Goal: Contribute content

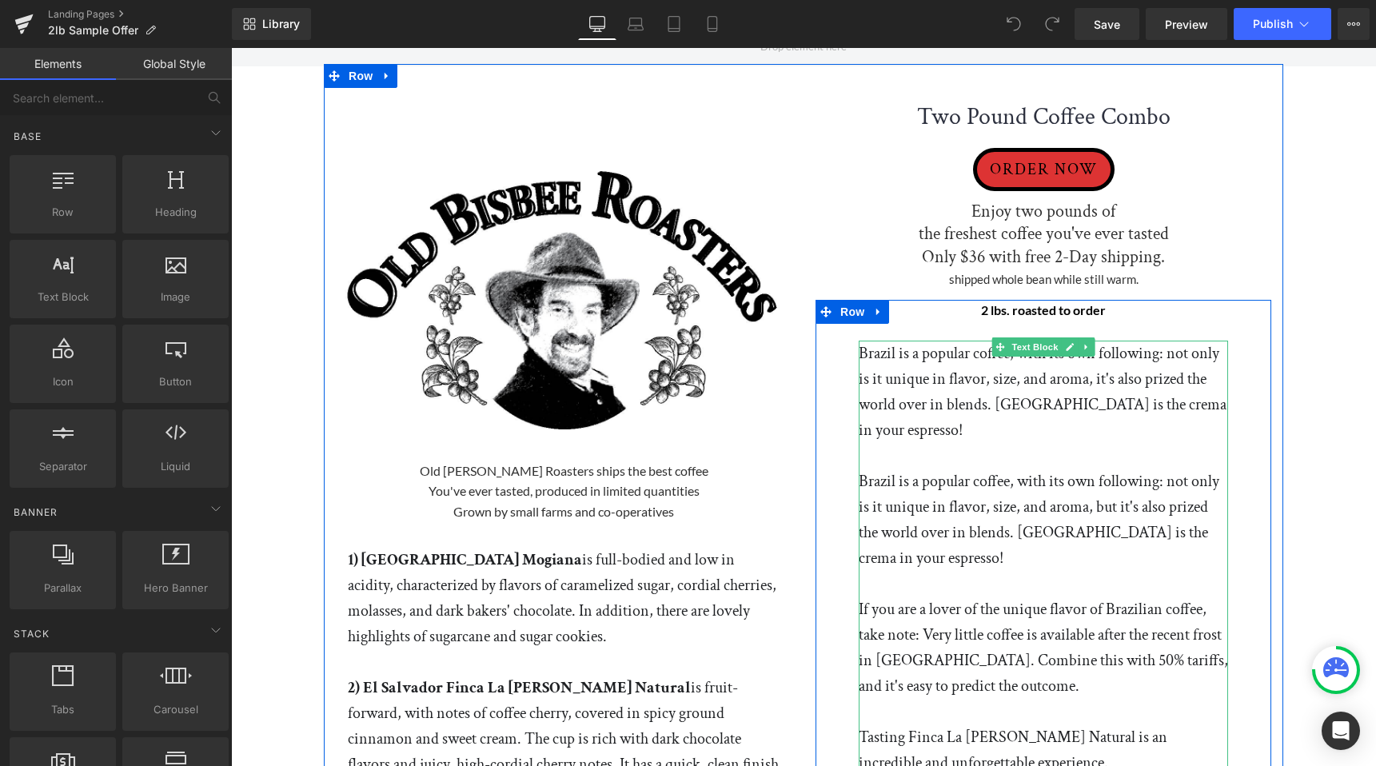
click at [883, 368] on p "Brazil is a popular coffee, with its own following: not only is it unique in fl…" at bounding box center [1042, 391] width 369 height 102
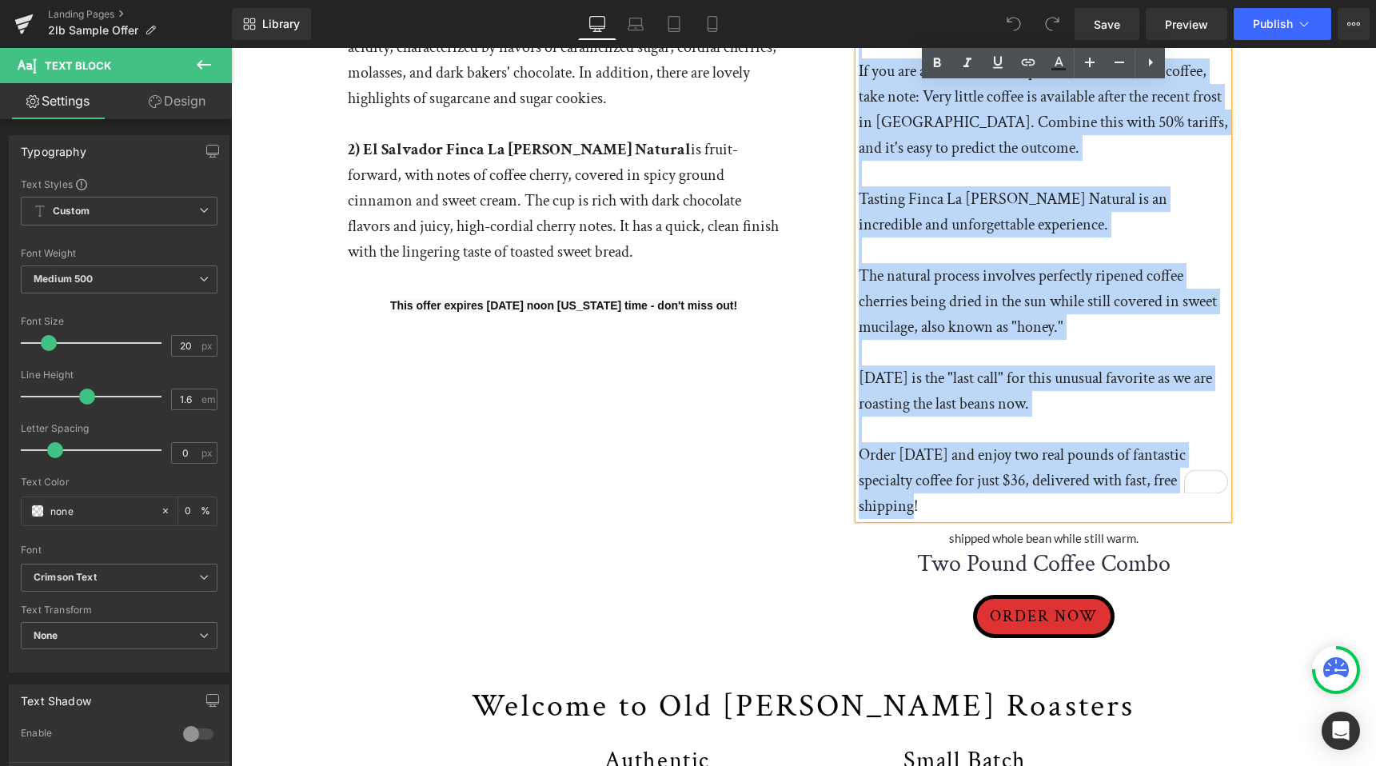
scroll to position [652, 0]
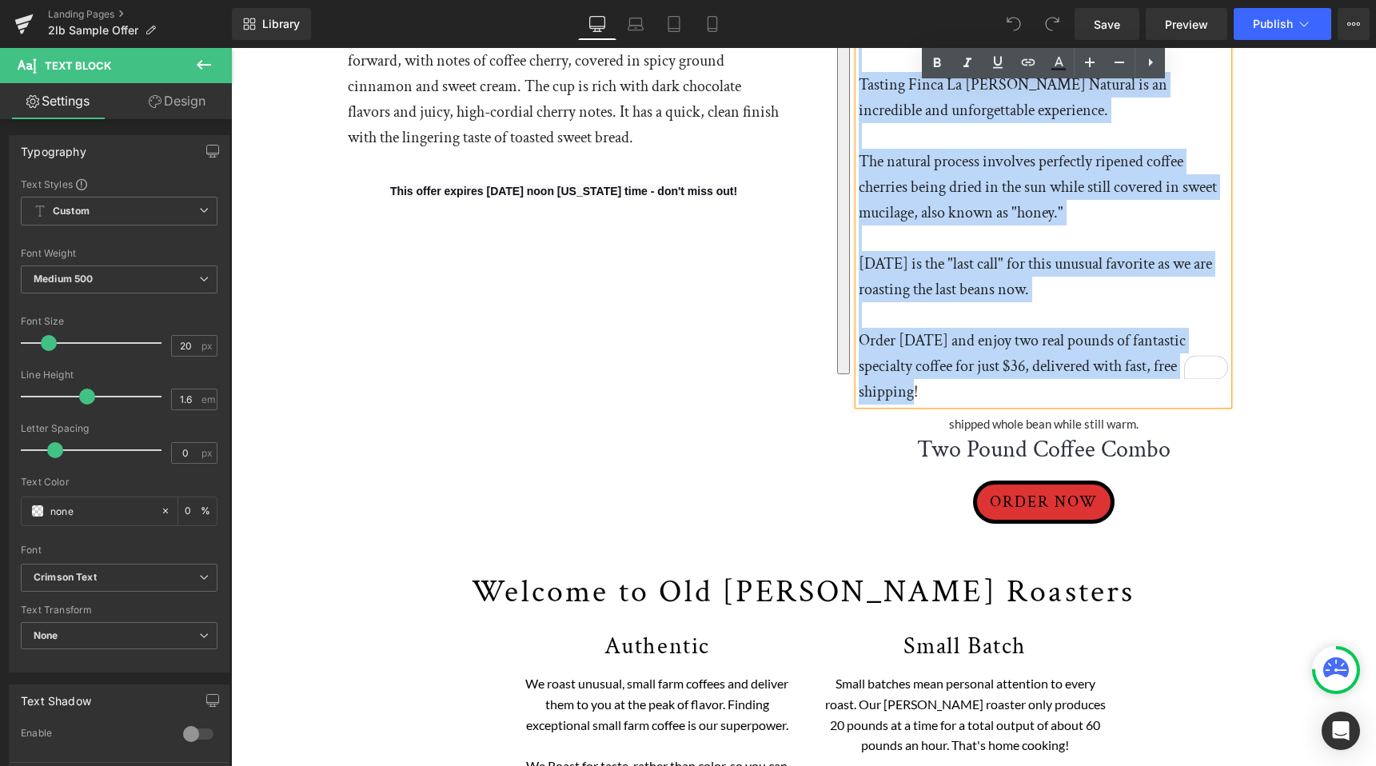
drag, startPoint x: 858, startPoint y: 348, endPoint x: 966, endPoint y: 366, distance: 109.3
click at [966, 366] on div "Brazil is a popular coffee, with its own following: not only is it unique in fl…" at bounding box center [1042, 46] width 369 height 716
paste div "To enrich screen reader interactions, please activate Accessibility in Grammarl…"
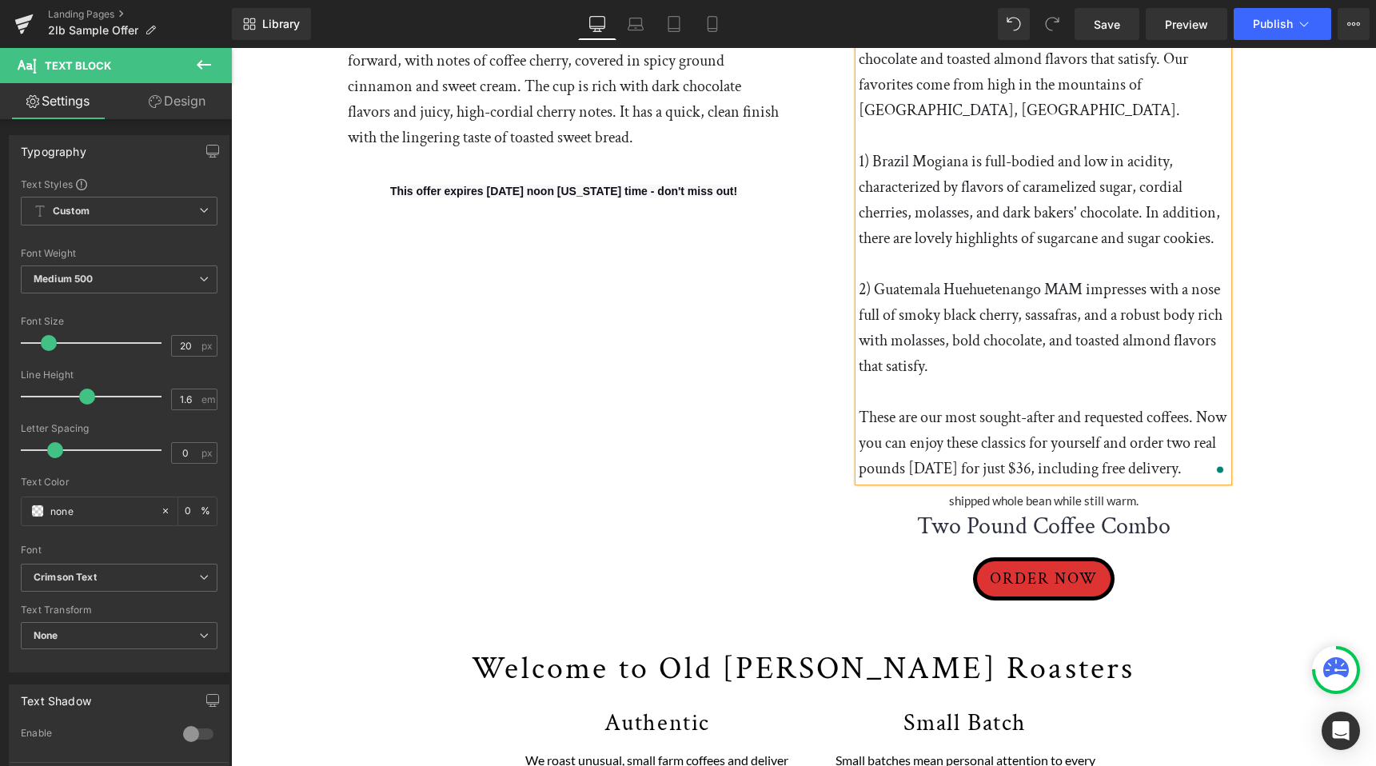
click at [958, 390] on p "To enrich screen reader interactions, please activate Accessibility in Grammarl…" at bounding box center [1042, 392] width 369 height 26
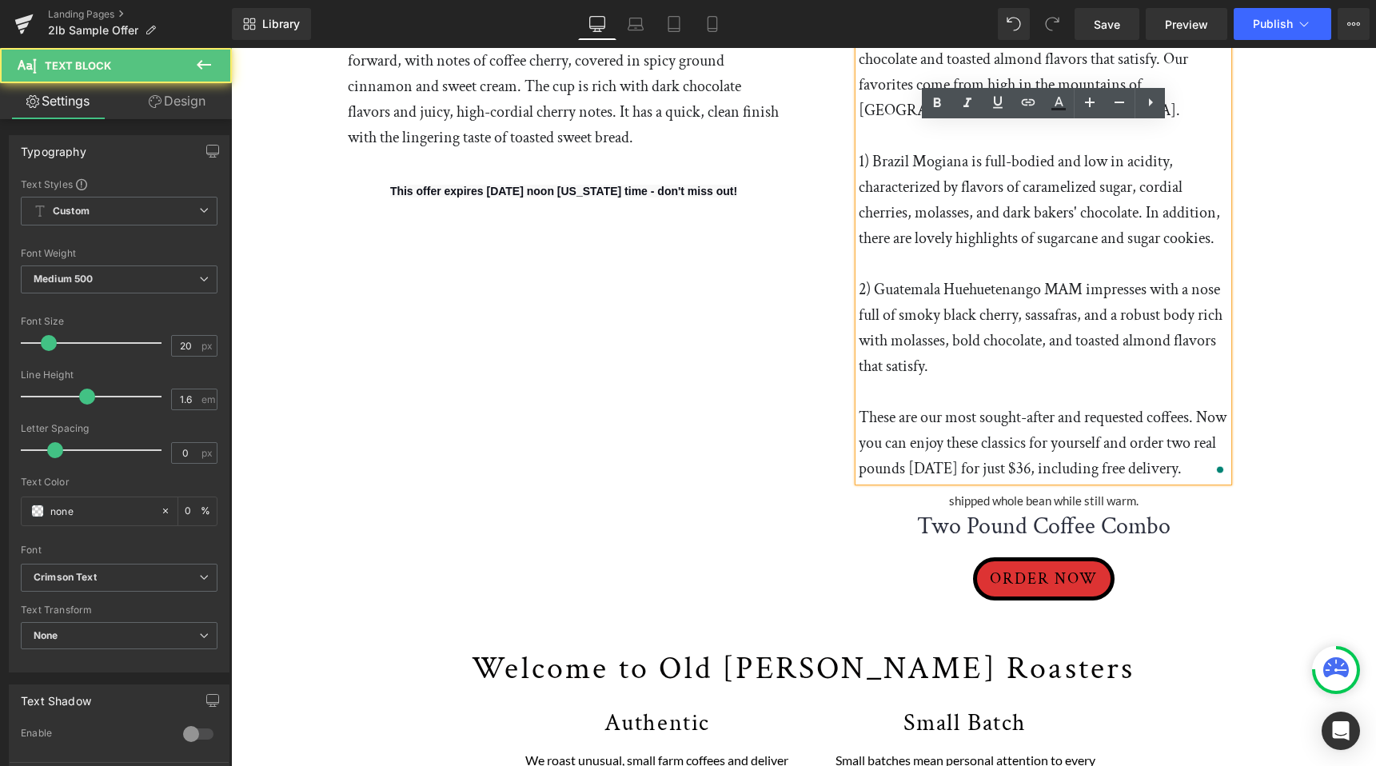
click at [914, 261] on p "To enrich screen reader interactions, please activate Accessibility in Grammarl…" at bounding box center [1042, 264] width 369 height 26
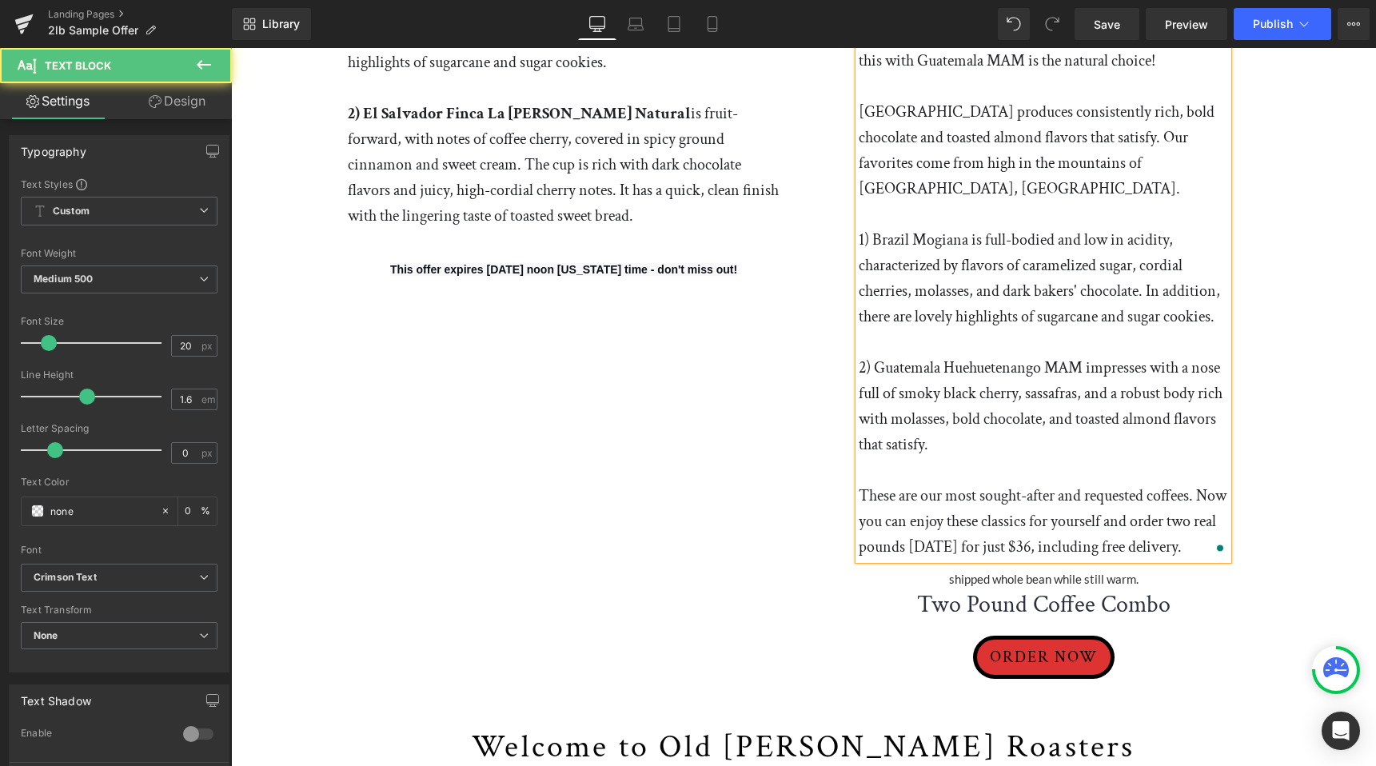
scroll to position [559, 0]
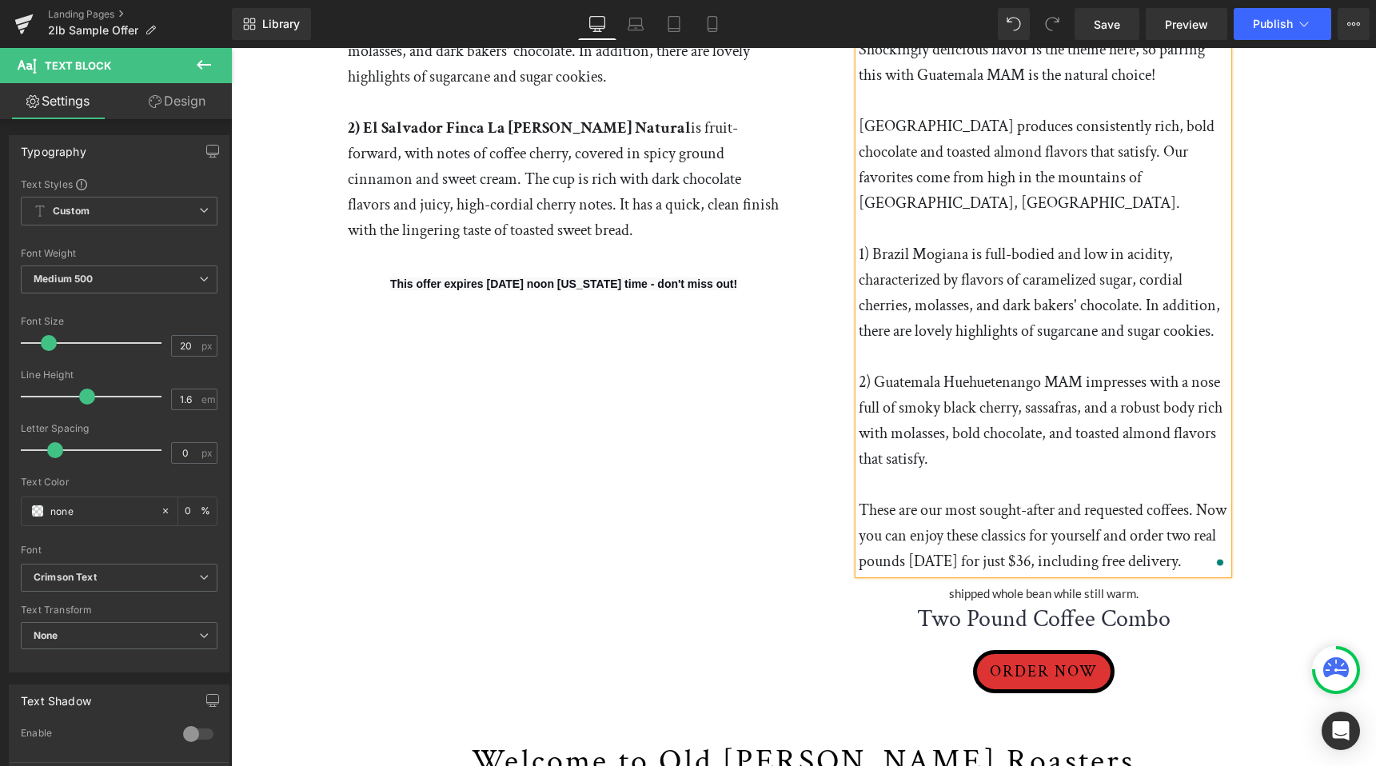
drag, startPoint x: 859, startPoint y: 252, endPoint x: 1039, endPoint y: 456, distance: 271.8
click at [1039, 456] on div "Brazil is a popular coffee, with its own following: not only is it unique in fl…" at bounding box center [1042, 177] width 369 height 793
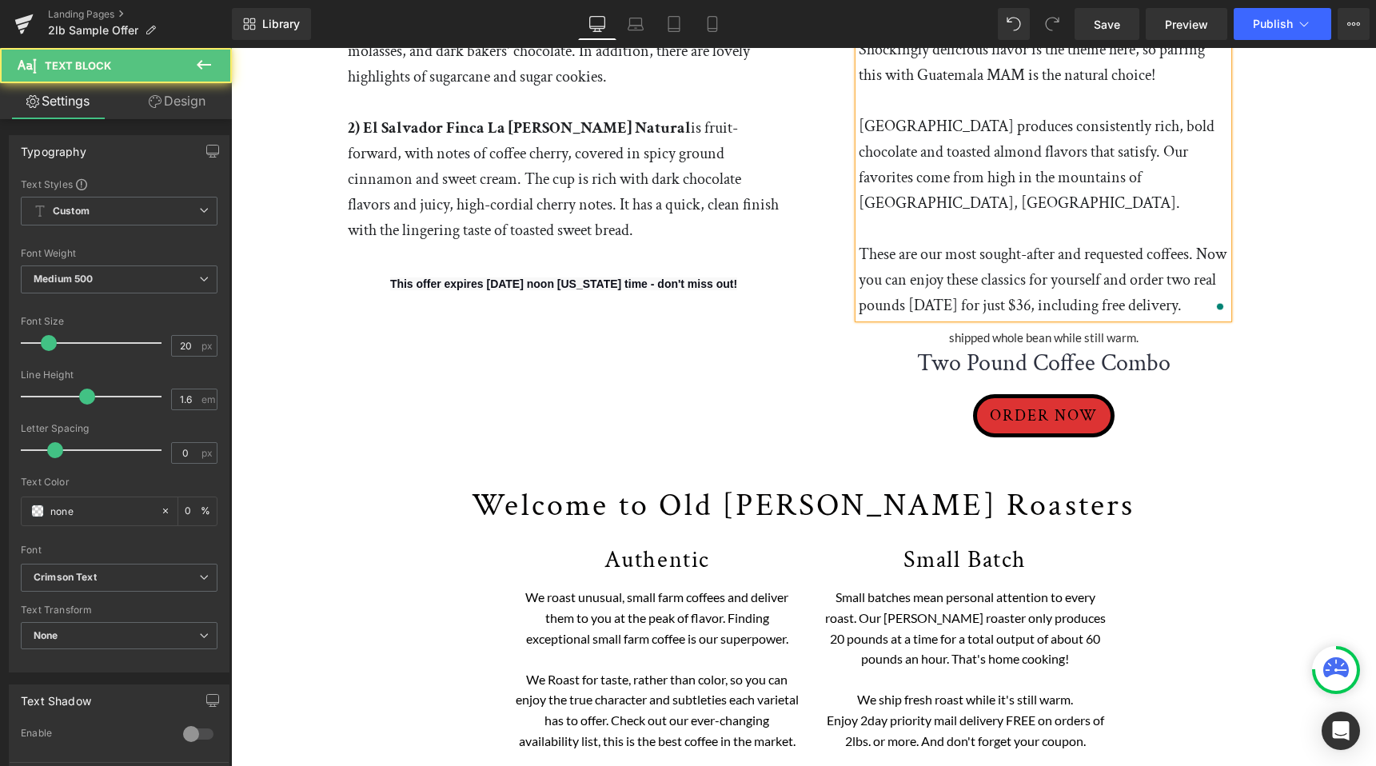
click at [877, 236] on p "To enrich screen reader interactions, please activate Accessibility in Grammarl…" at bounding box center [1042, 229] width 369 height 26
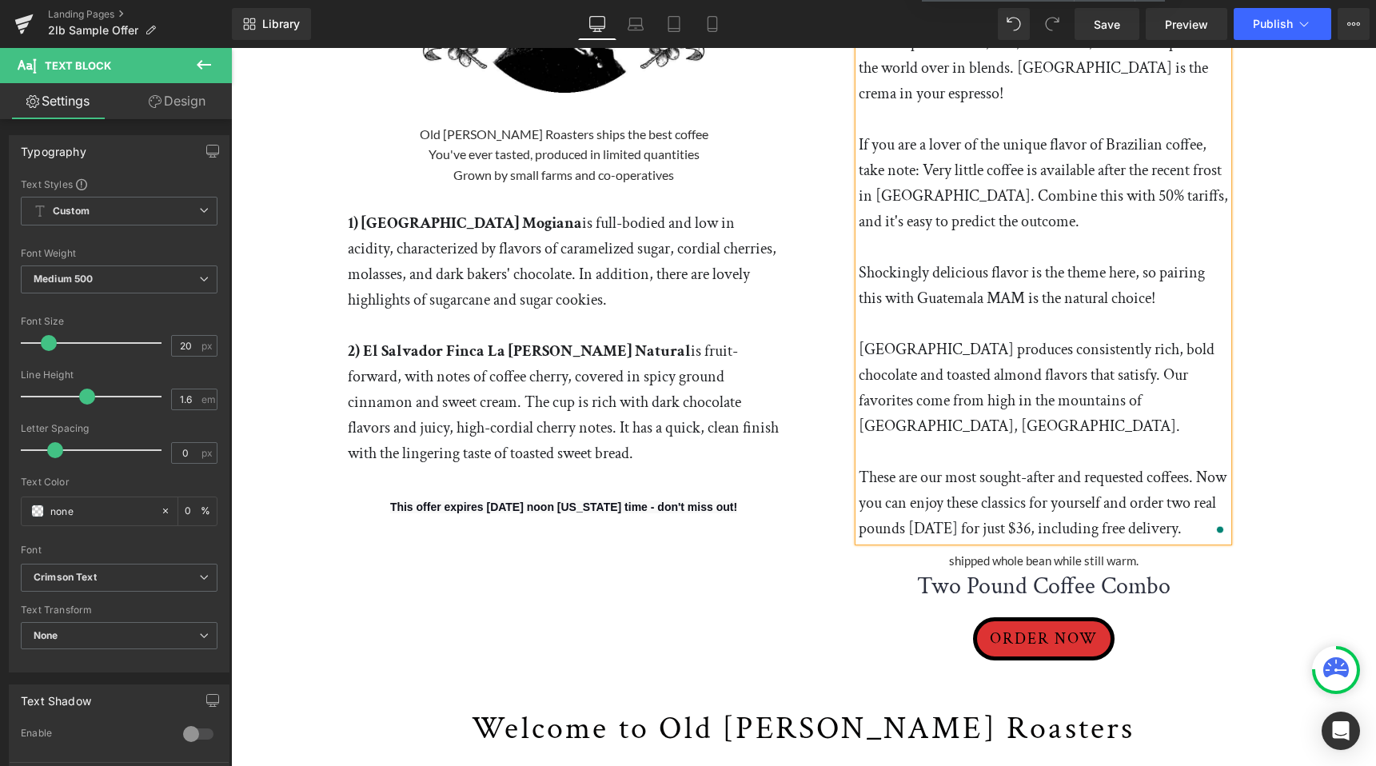
scroll to position [333, 0]
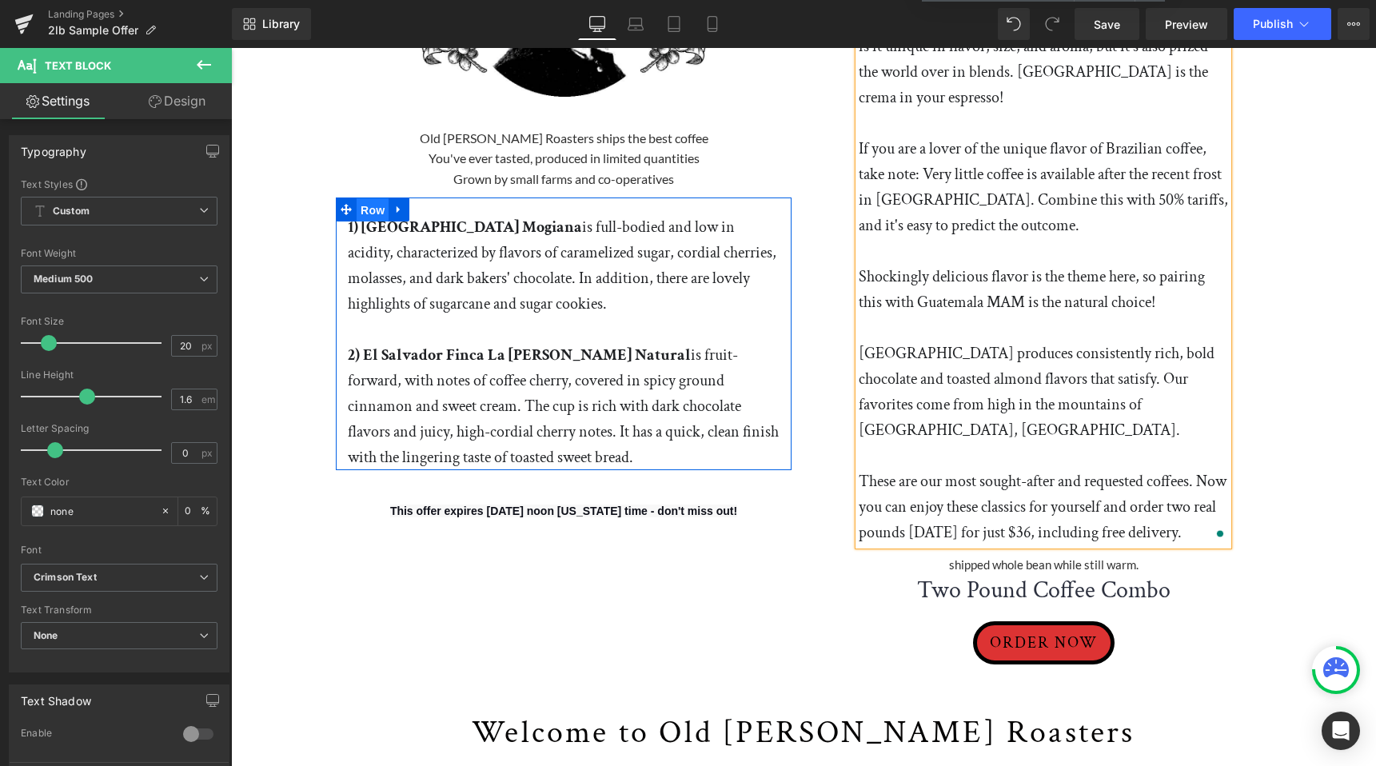
click at [364, 219] on span "Row" at bounding box center [372, 210] width 32 height 24
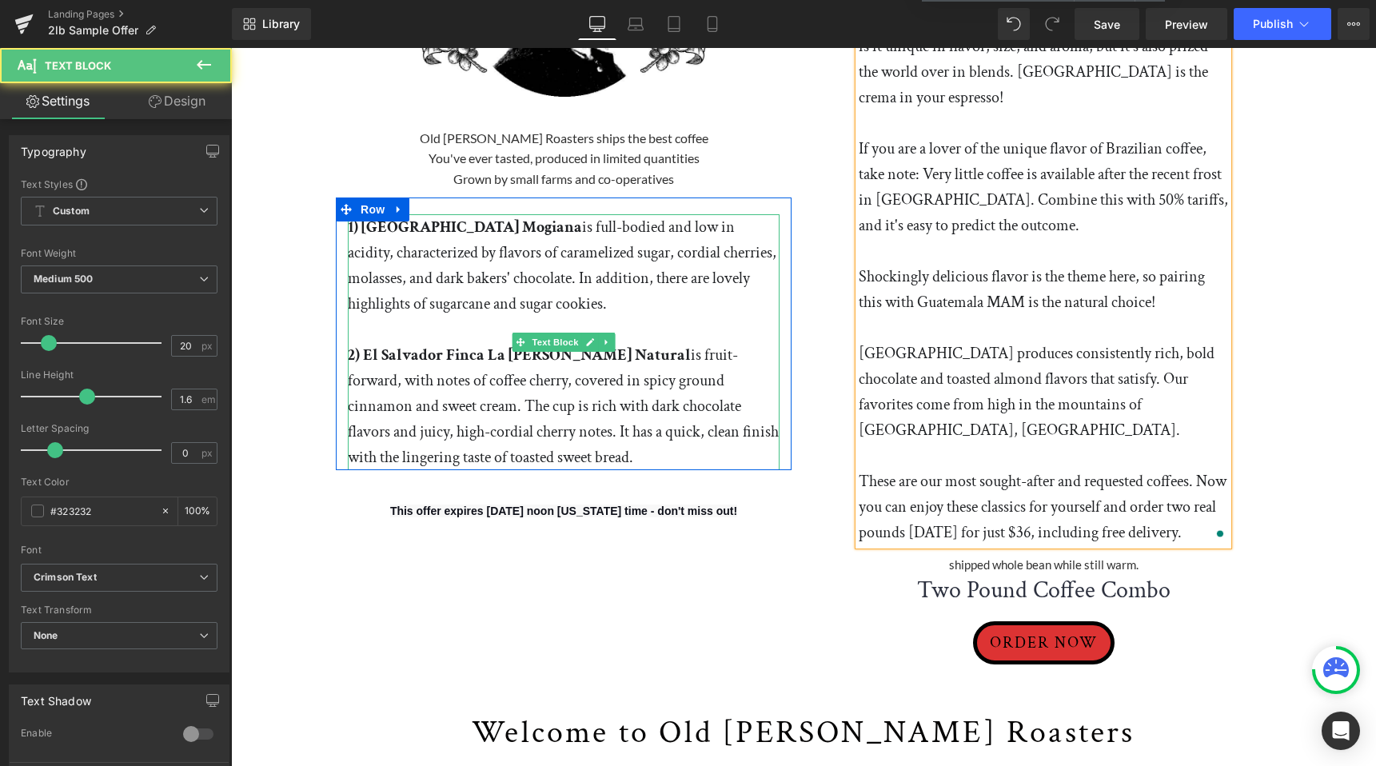
click at [442, 221] on strong "1) [GEOGRAPHIC_DATA] Mogiana" at bounding box center [465, 227] width 234 height 21
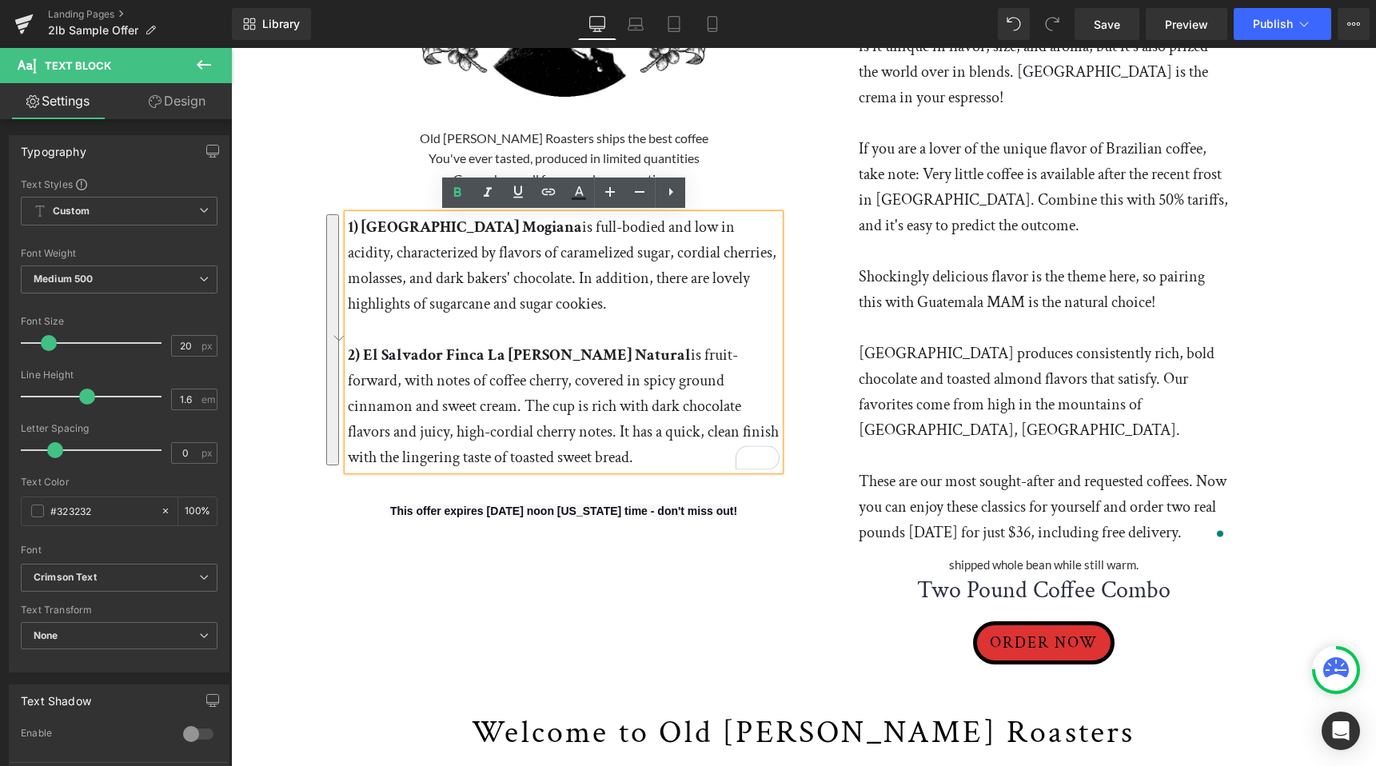
drag, startPoint x: 348, startPoint y: 225, endPoint x: 645, endPoint y: 451, distance: 372.5
click at [645, 451] on div "1) Brazil Mogiana is full-bodied and low in acidity, characterized by flavors o…" at bounding box center [564, 342] width 432 height 256
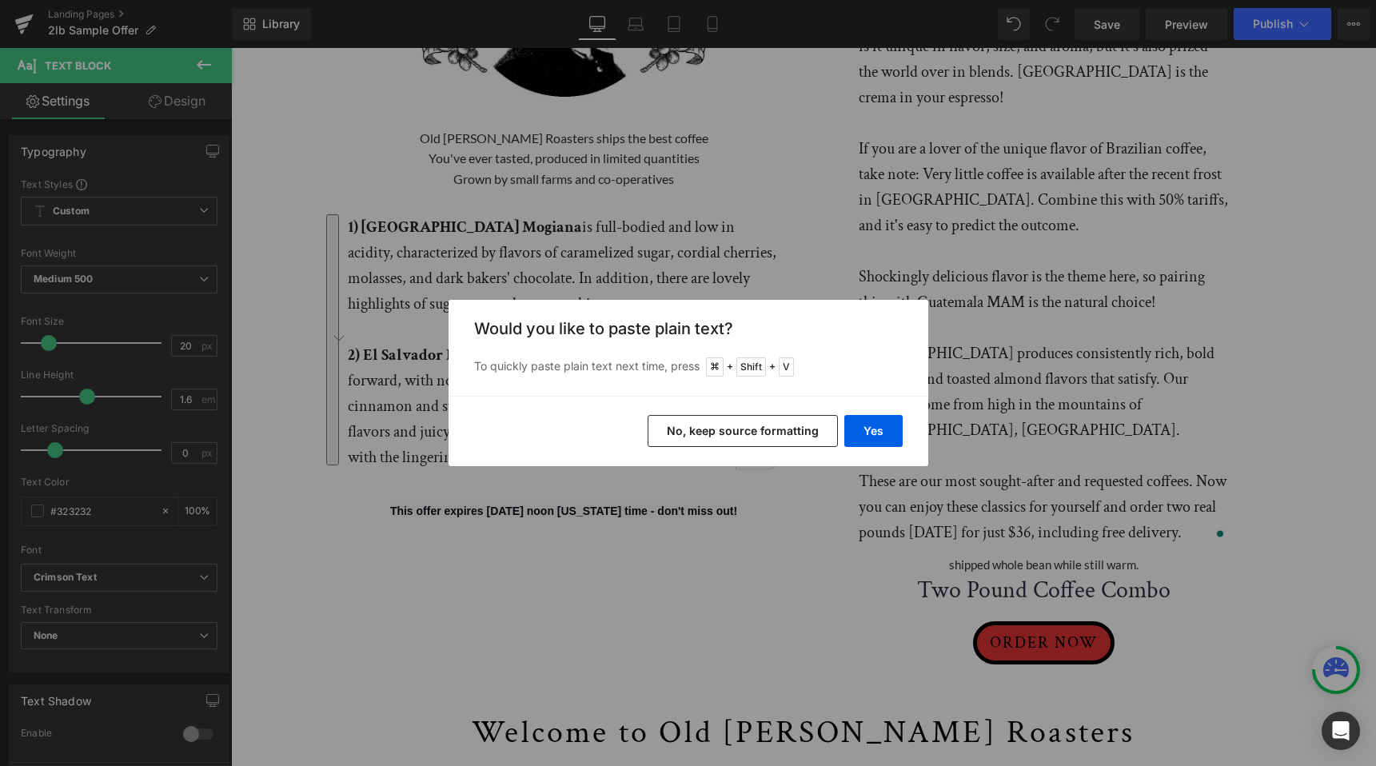
click at [751, 432] on button "No, keep source formatting" at bounding box center [742, 431] width 190 height 32
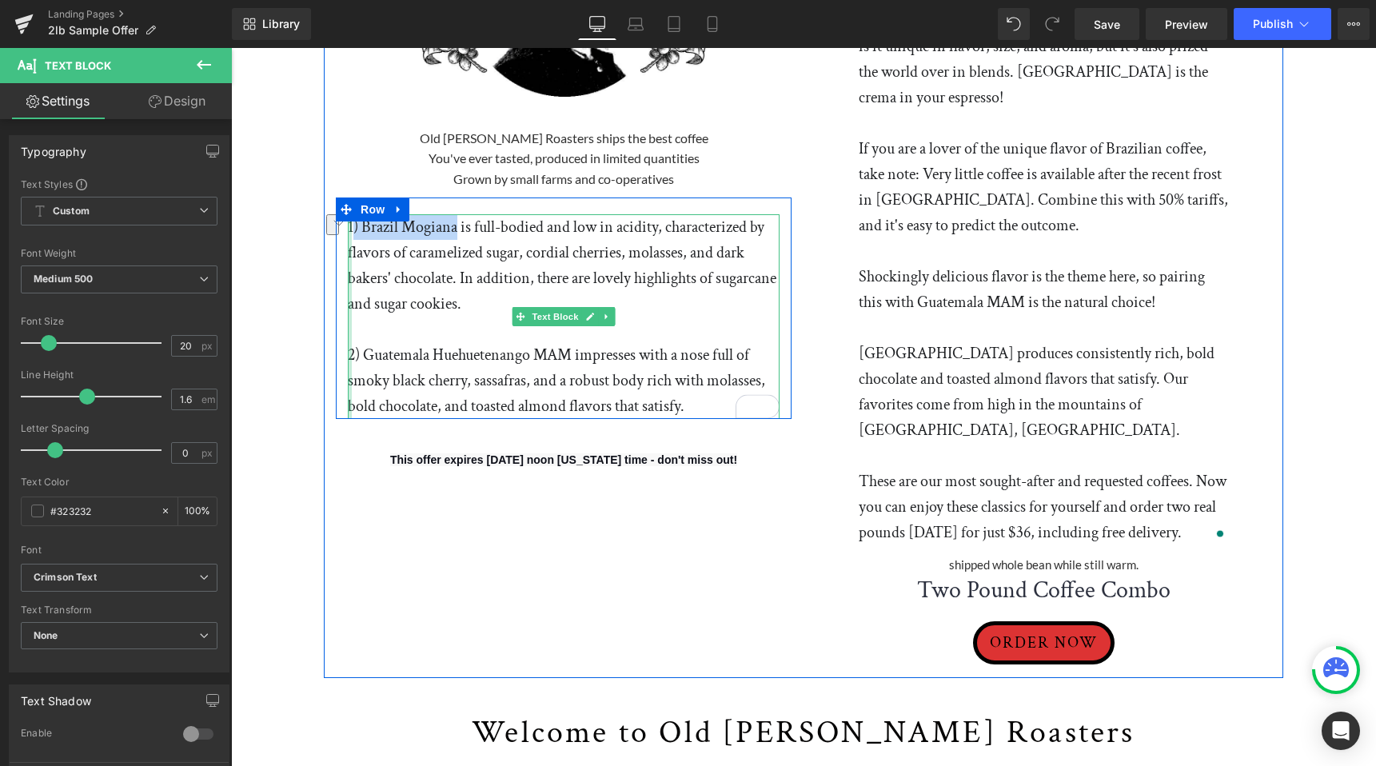
drag, startPoint x: 458, startPoint y: 228, endPoint x: 351, endPoint y: 229, distance: 107.1
click at [351, 228] on div "1) Brazil Mogiana is full-bodied and low in acidity, characterized by flavors o…" at bounding box center [564, 316] width 432 height 205
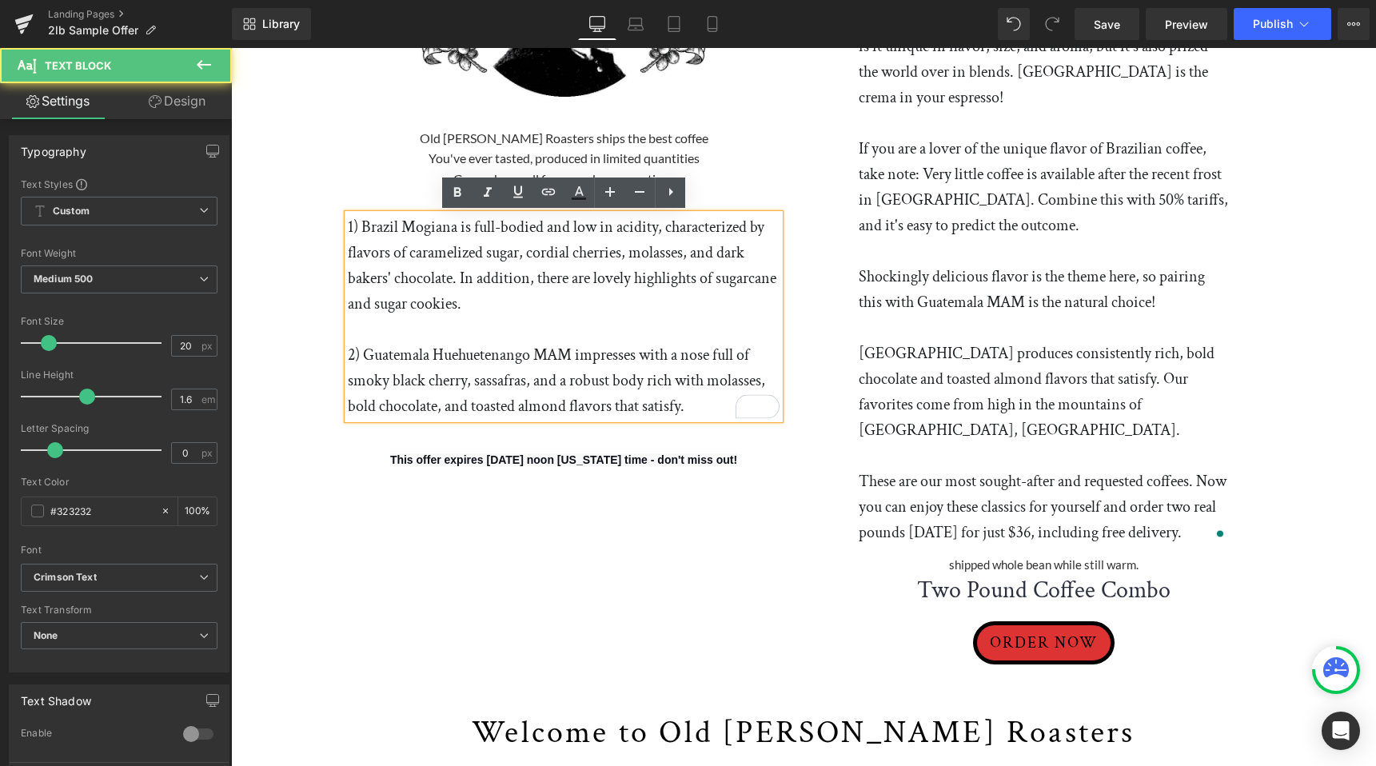
click at [348, 226] on div "1) Brazil Mogiana is full-bodied and low in acidity, characterized by flavors o…" at bounding box center [564, 316] width 432 height 205
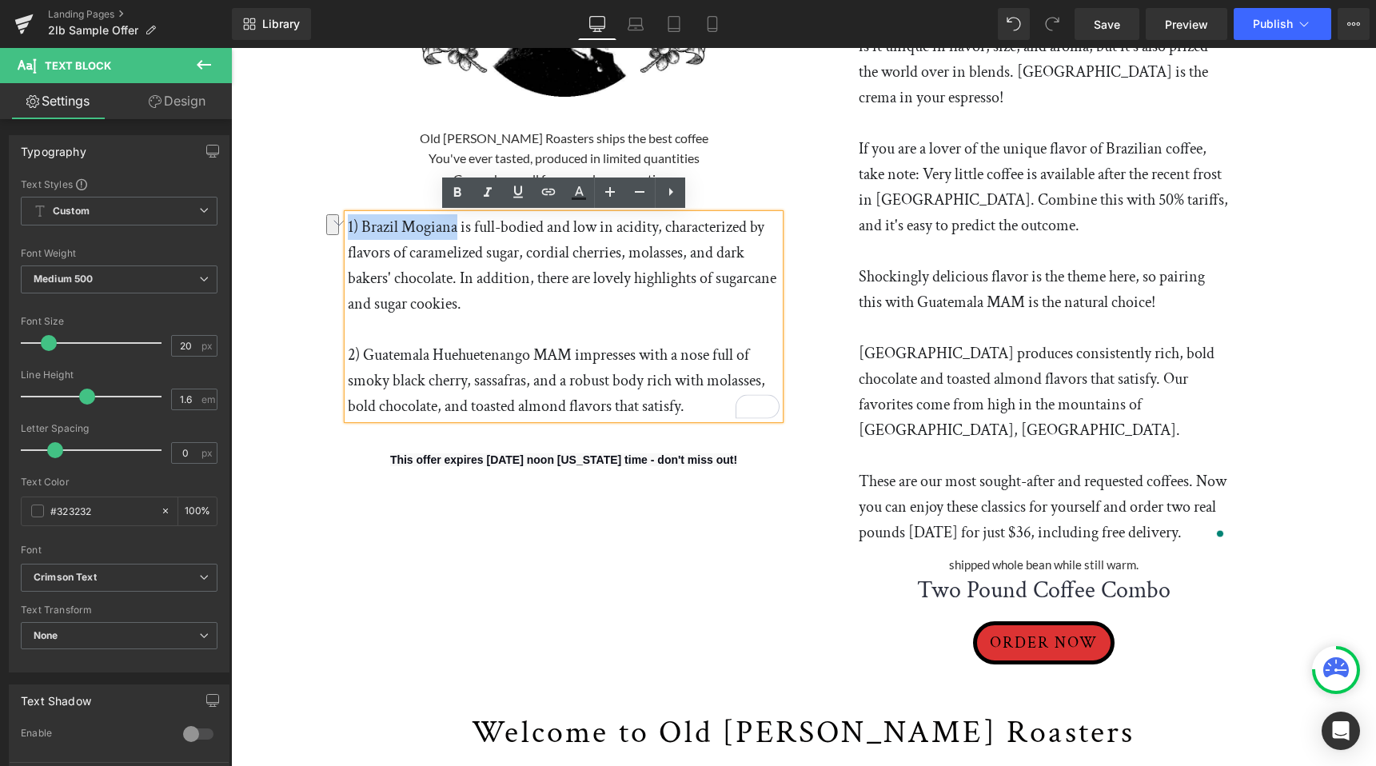
drag, startPoint x: 348, startPoint y: 226, endPoint x: 456, endPoint y: 222, distance: 108.0
click at [456, 222] on p "1) Brazil Mogiana is full-bodied and low in acidity, characterized by flavors o…" at bounding box center [564, 265] width 432 height 102
click at [460, 194] on icon at bounding box center [457, 192] width 7 height 10
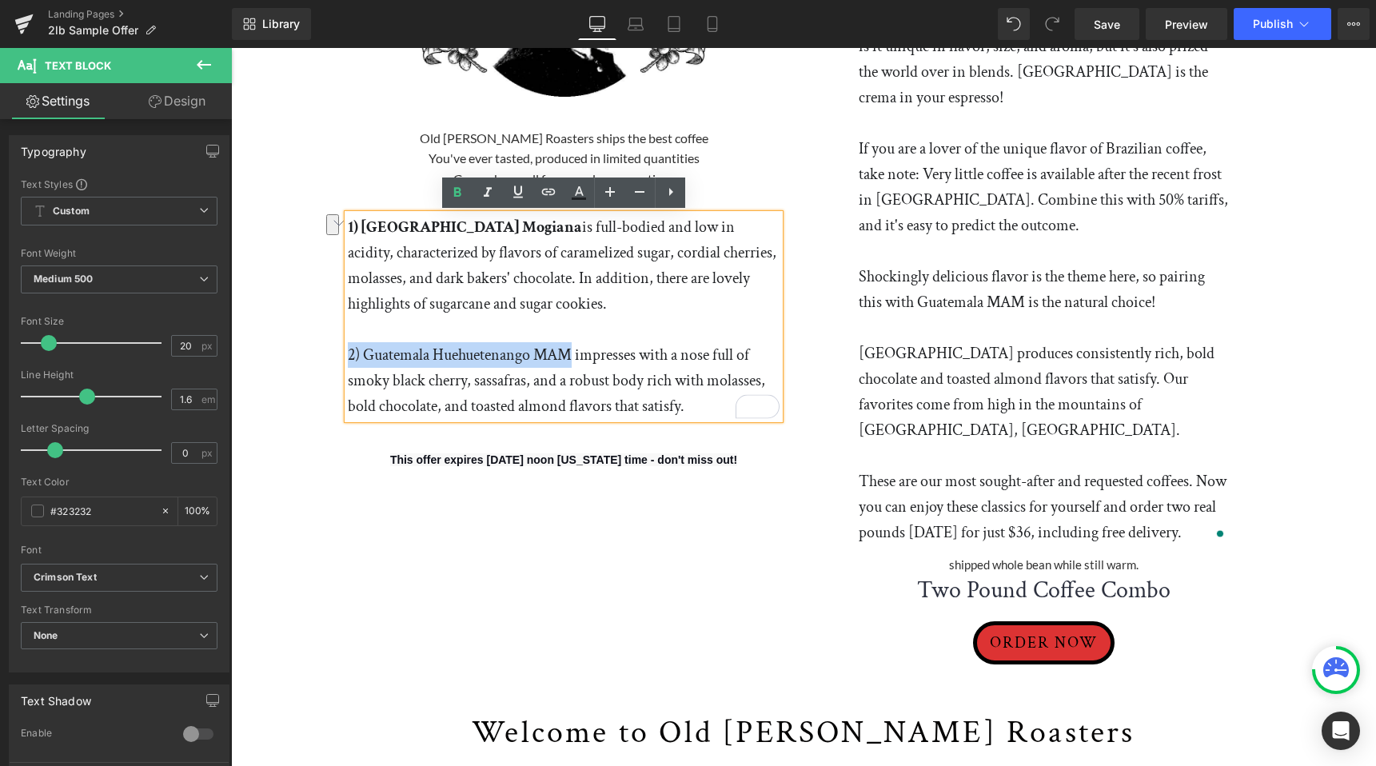
drag, startPoint x: 348, startPoint y: 353, endPoint x: 571, endPoint y: 356, distance: 222.2
click at [571, 356] on p "2) Guatemala Huehuetenango MAM impresses with a nose full of smoky black cherry…" at bounding box center [564, 380] width 432 height 77
click at [453, 191] on icon at bounding box center [457, 192] width 19 height 19
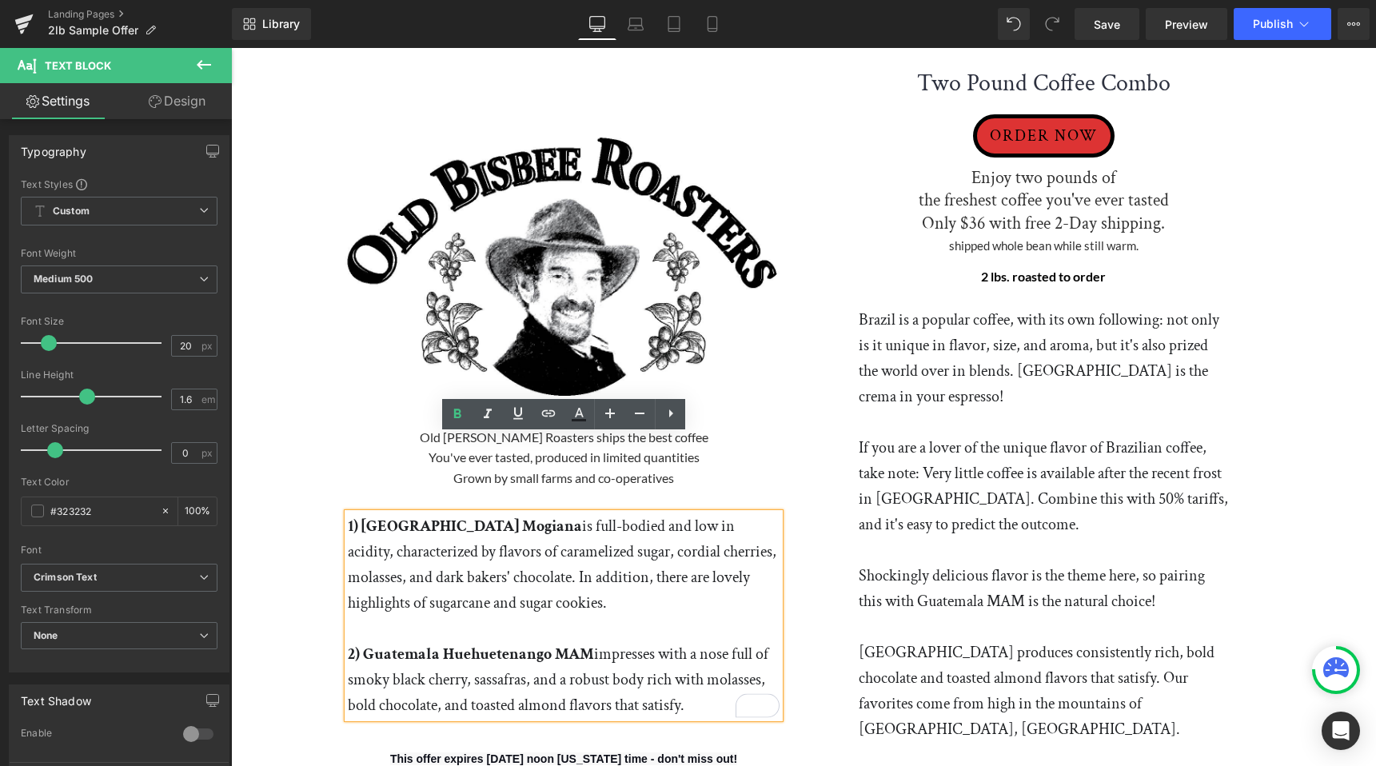
scroll to position [0, 0]
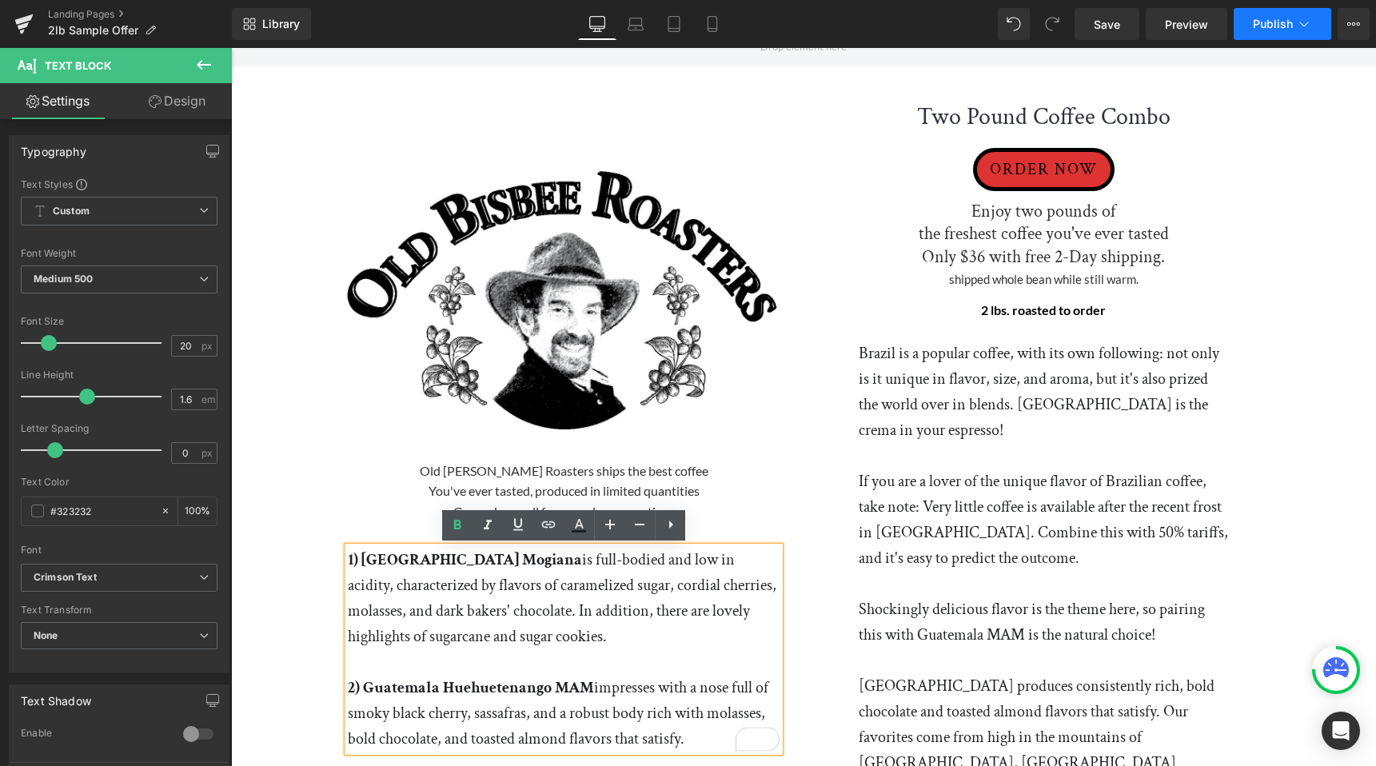
click at [1284, 18] on span "Publish" at bounding box center [1272, 24] width 40 height 13
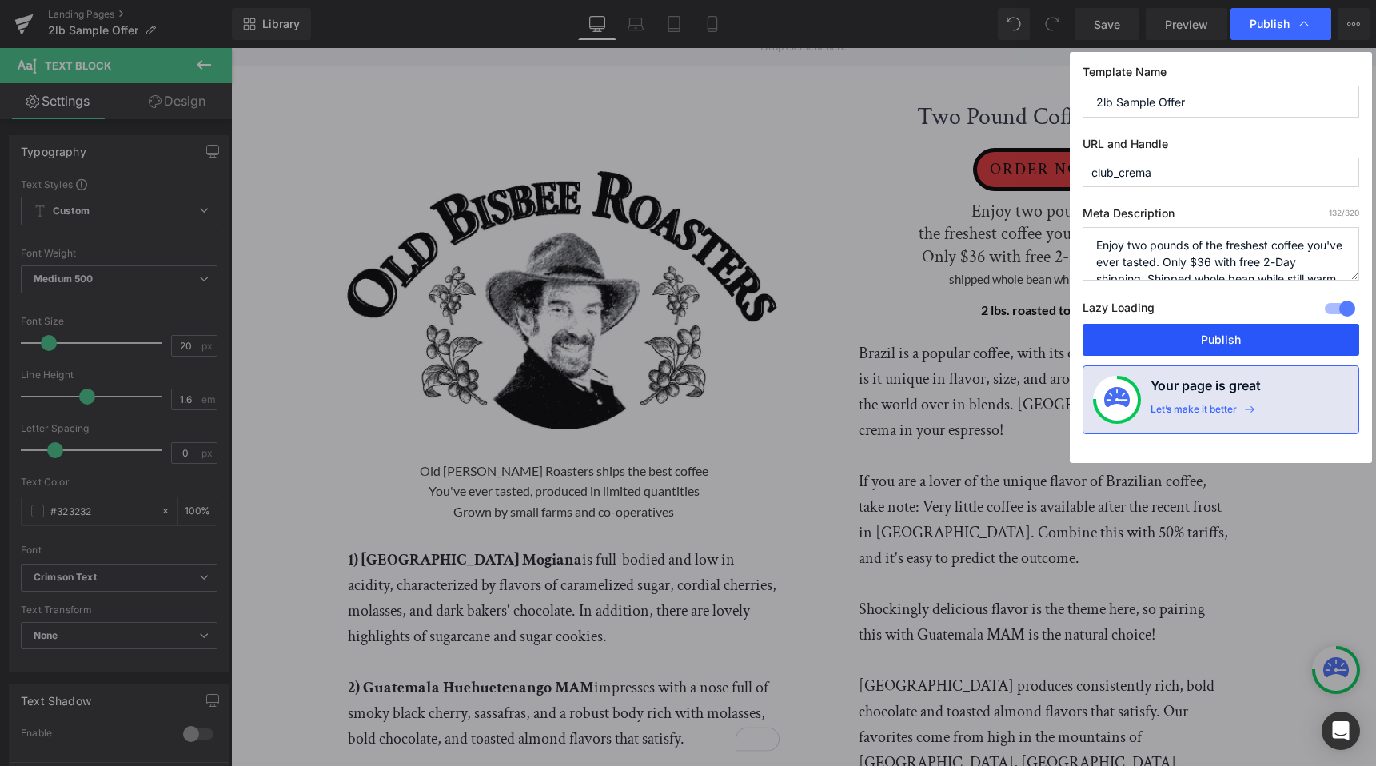
click at [1215, 343] on button "Publish" at bounding box center [1220, 340] width 277 height 32
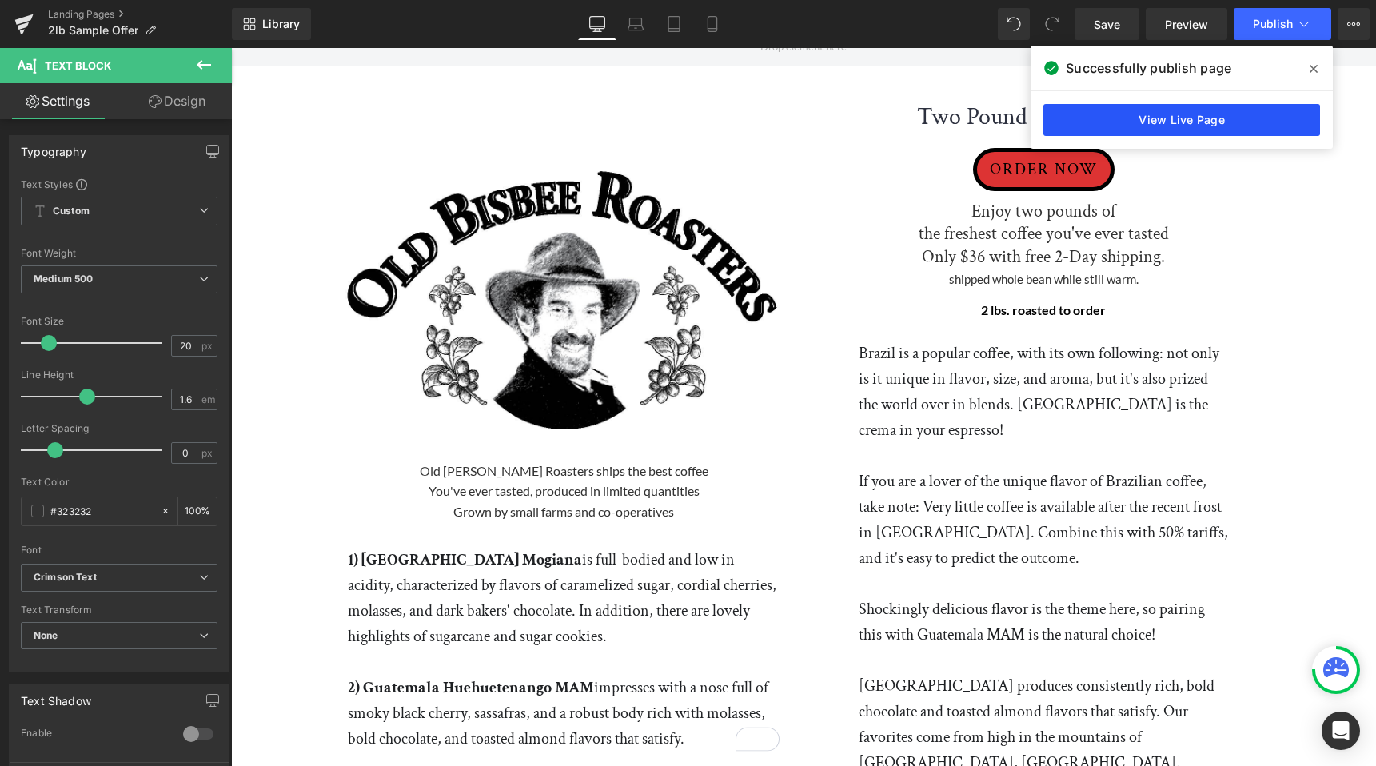
click at [1123, 121] on link "View Live Page" at bounding box center [1181, 120] width 277 height 32
